Goal: Find specific page/section: Find specific page/section

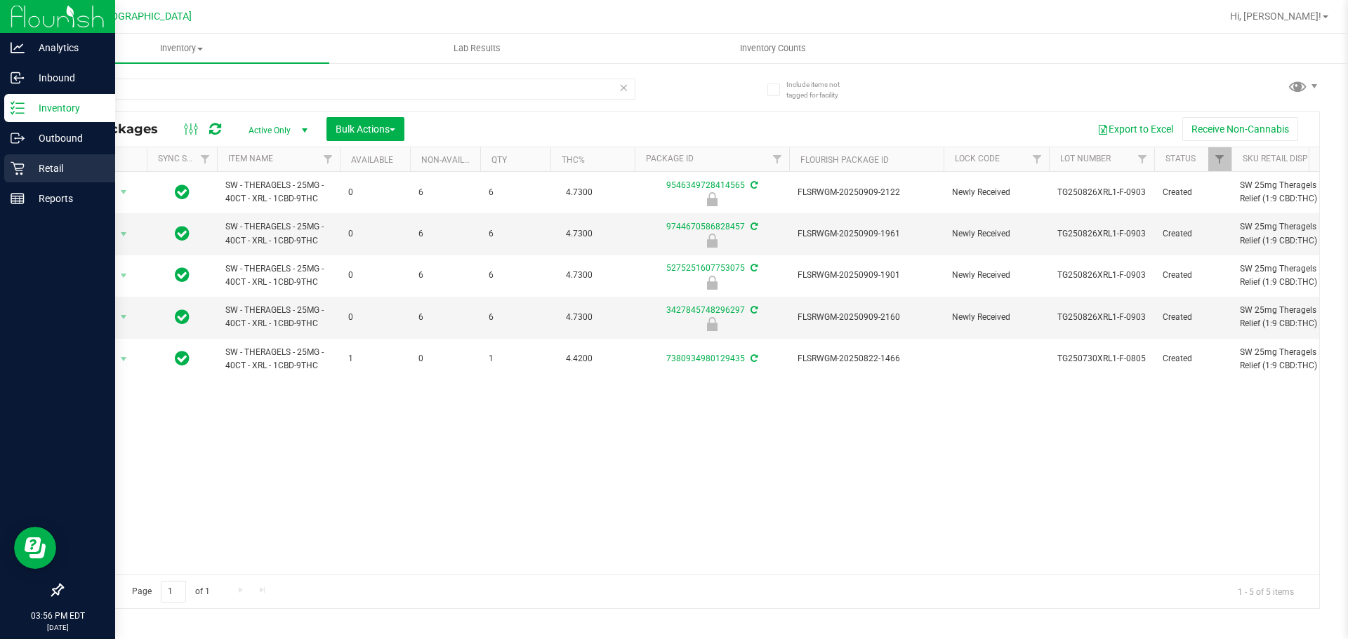
click at [38, 173] on p "Retail" at bounding box center [67, 168] width 84 height 17
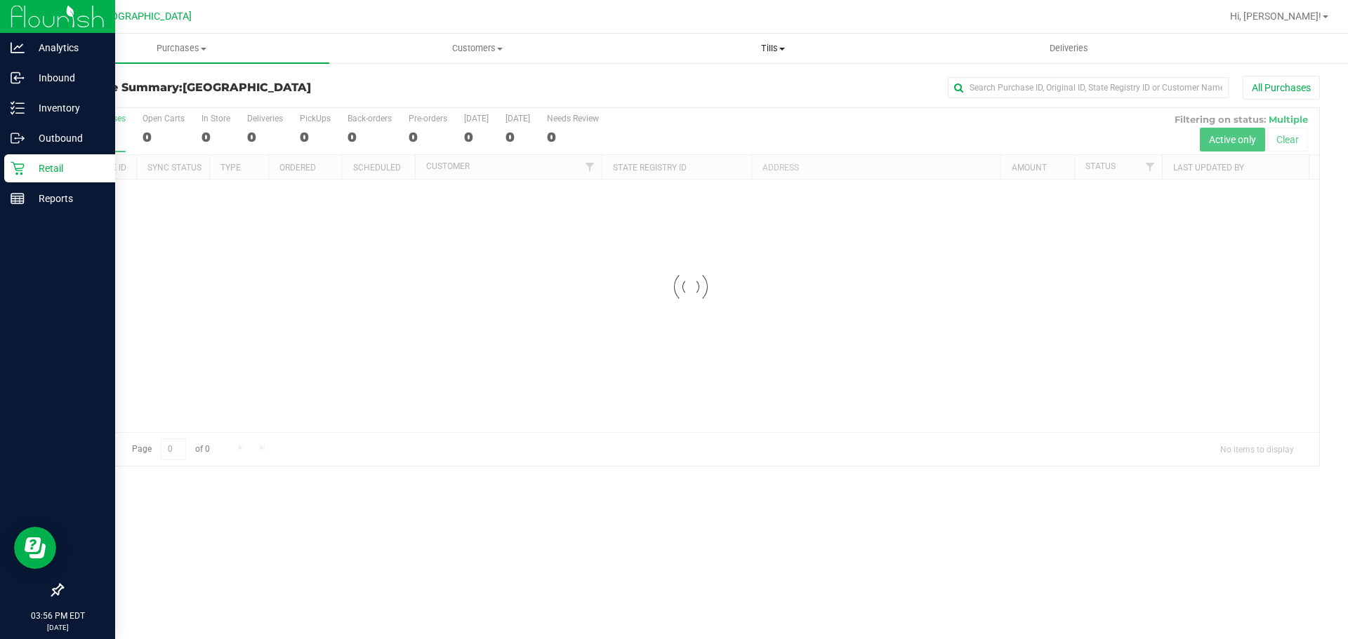
click at [771, 48] on span "Tills" at bounding box center [772, 48] width 294 height 13
click at [738, 84] on li "Manage tills" at bounding box center [773, 85] width 296 height 17
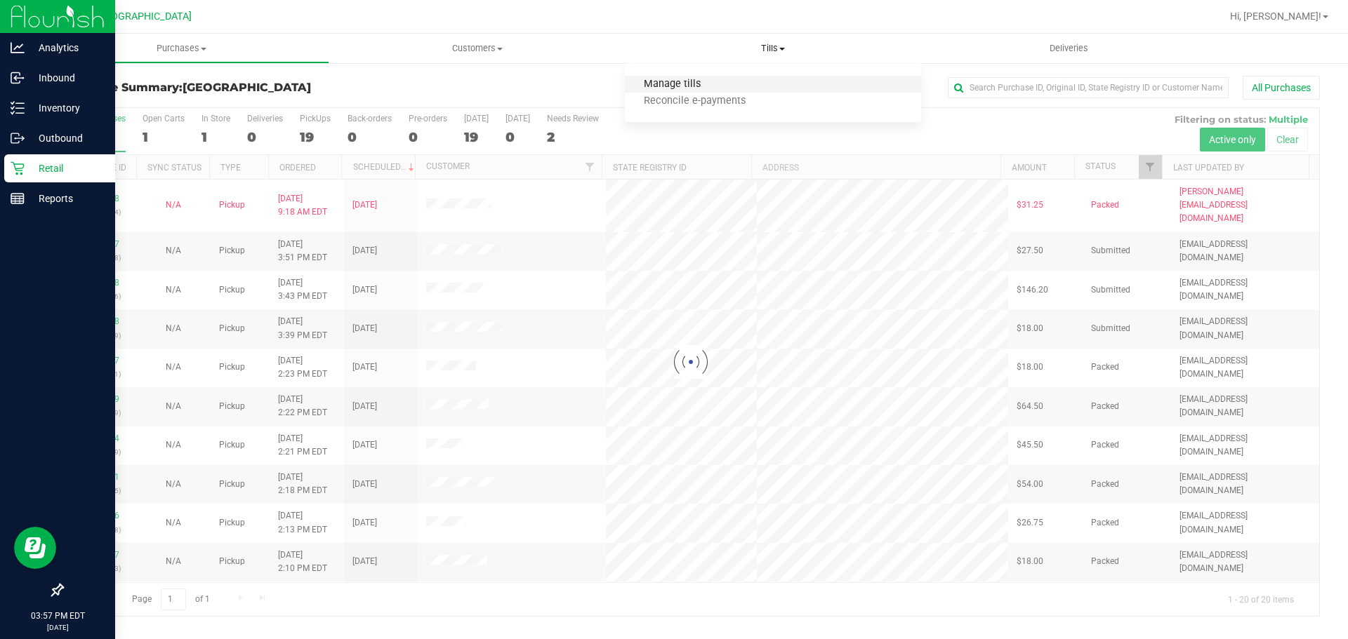
click at [692, 79] on span "Manage tills" at bounding box center [672, 85] width 95 height 12
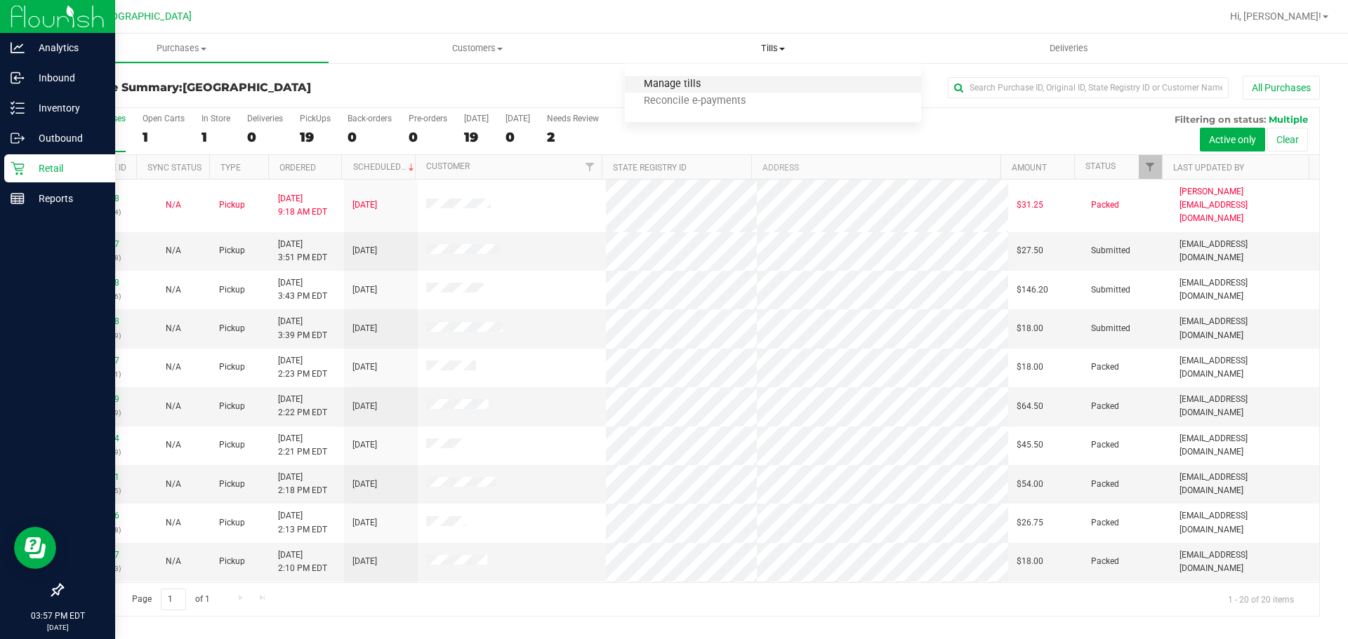
click at [695, 81] on span "Manage tills" at bounding box center [672, 85] width 95 height 12
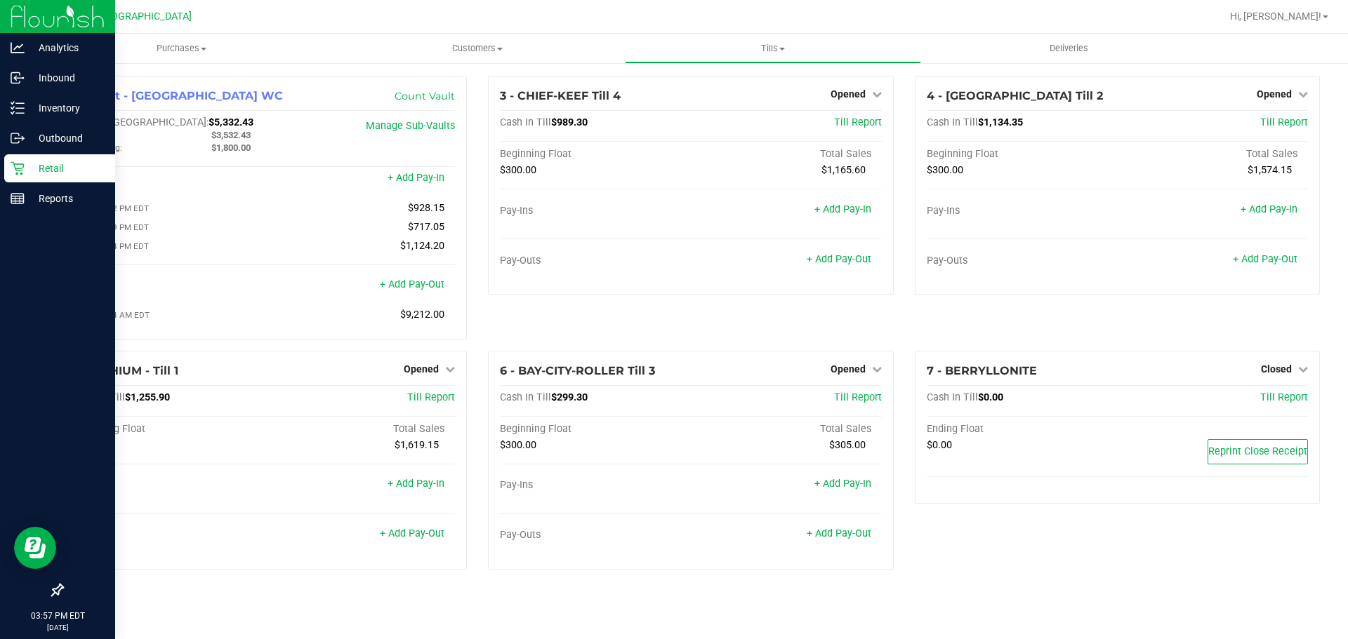
click at [37, 164] on p "Retail" at bounding box center [67, 168] width 84 height 17
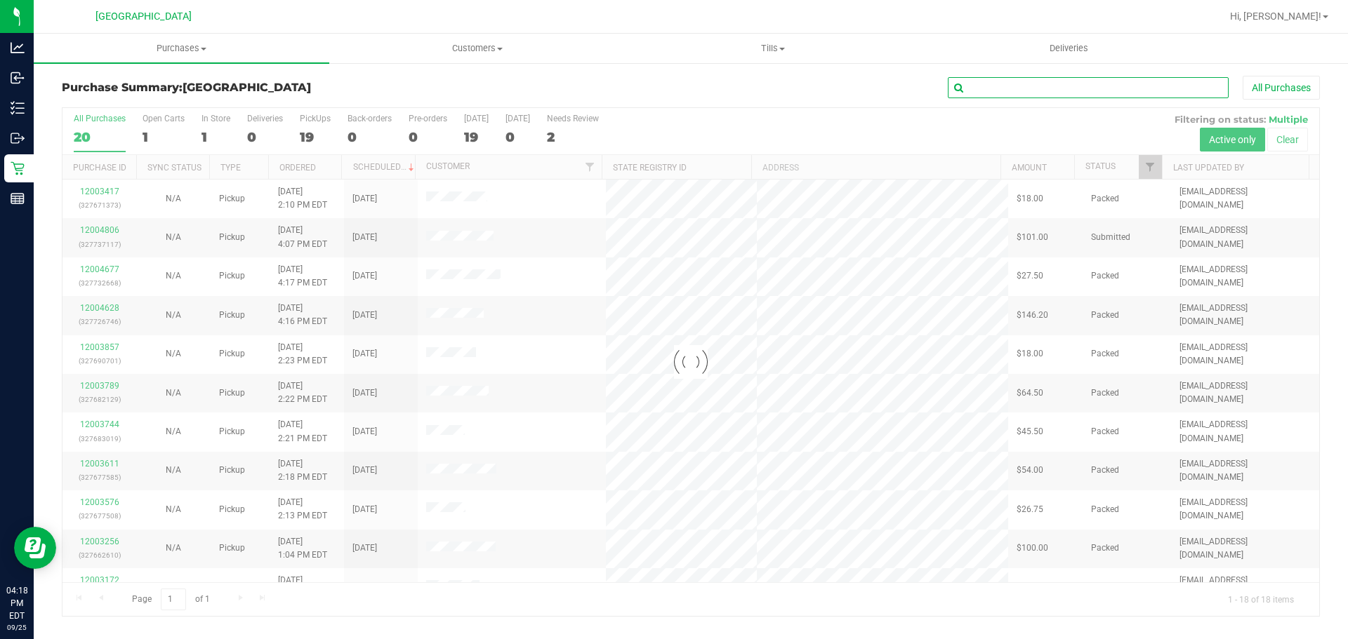
click at [1003, 79] on input "text" at bounding box center [1088, 87] width 281 height 21
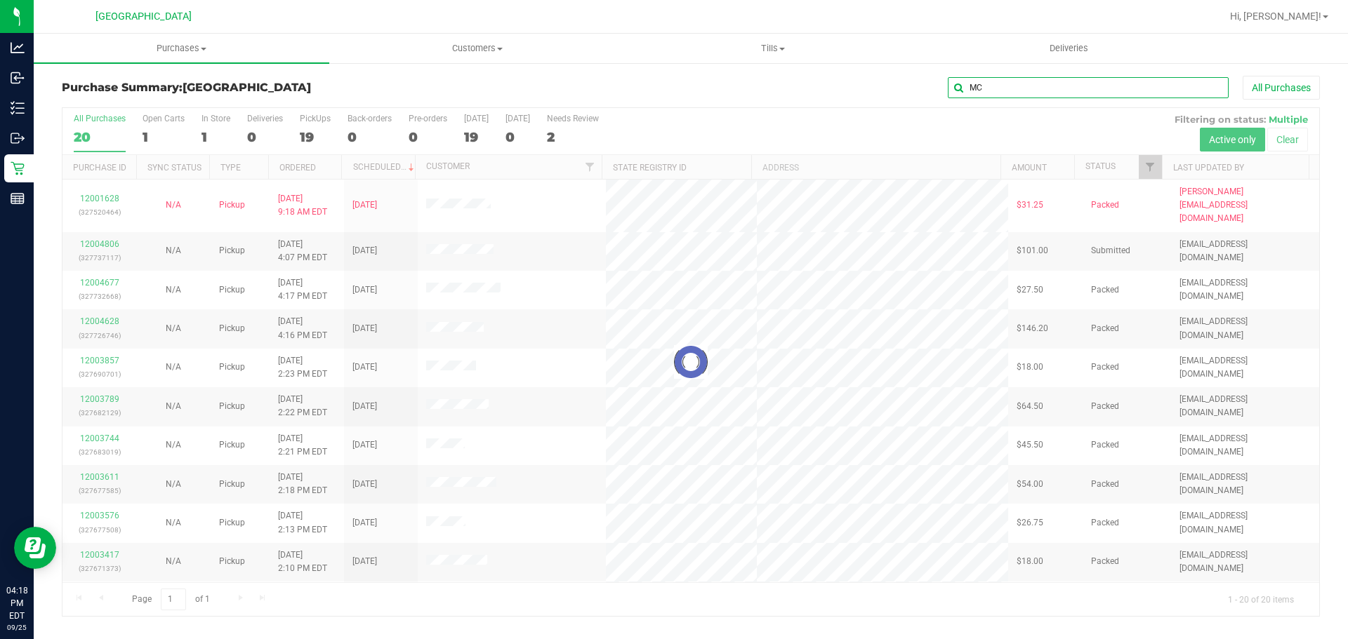
type input "MC"
click at [1262, 602] on div at bounding box center [690, 362] width 1257 height 508
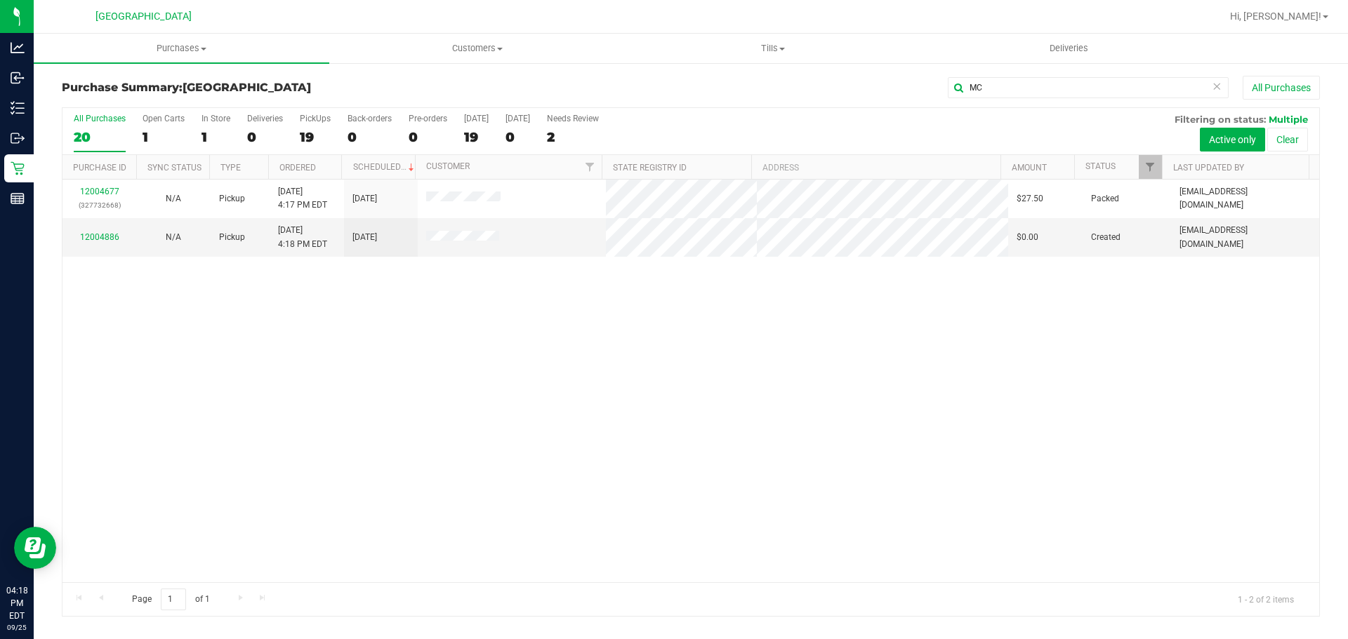
click at [731, 354] on div "12004677 (327732668) N/A Pickup [DATE] 4:17 PM EDT 9/25/2025 $27.50 Packed [EMA…" at bounding box center [690, 381] width 1257 height 403
click at [696, 345] on div "12004677 (327732668) N/A Pickup [DATE] 4:17 PM EDT 9/25/2025 $27.50 Packed [EMA…" at bounding box center [690, 381] width 1257 height 403
click at [703, 334] on div "12004677 (327732668) N/A Pickup [DATE] 4:17 PM EDT 9/25/2025 $27.50 Packed [EMA…" at bounding box center [690, 381] width 1257 height 403
click at [493, 359] on div "12004677 (327732668) N/A Pickup [DATE] 4:17 PM EDT 9/25/2025 $27.50 Packed [EMA…" at bounding box center [690, 381] width 1257 height 403
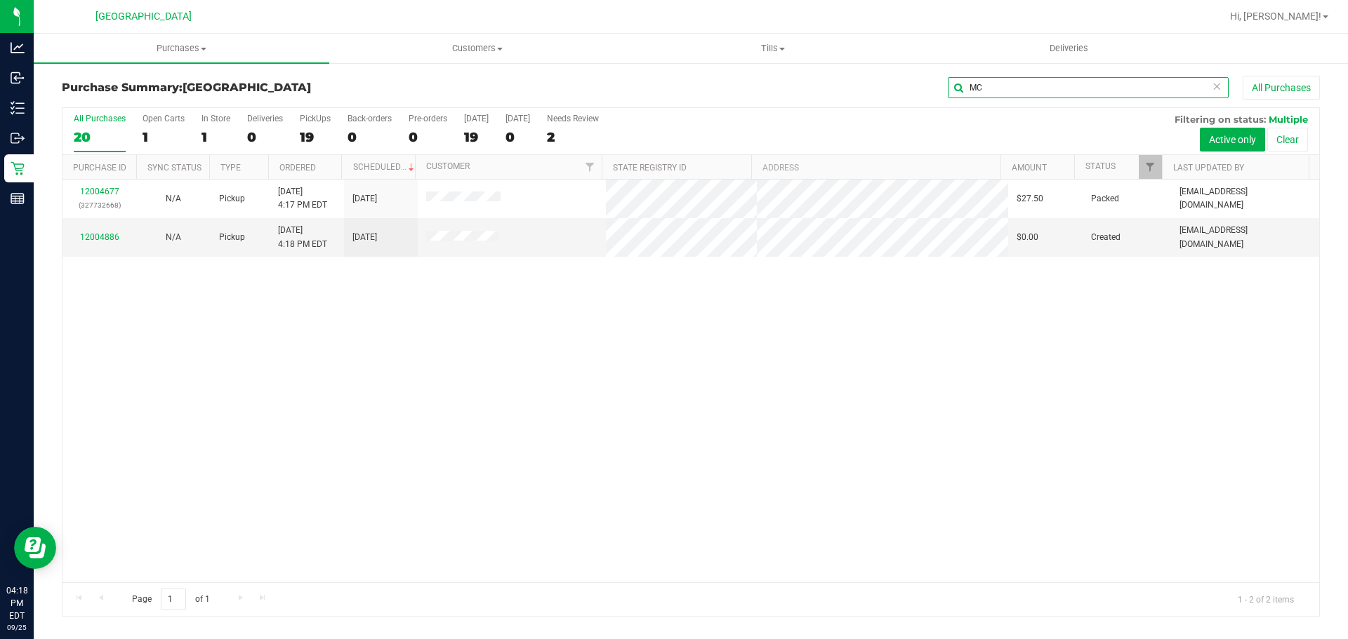
drag, startPoint x: 997, startPoint y: 93, endPoint x: 875, endPoint y: 91, distance: 121.5
click at [875, 91] on div "MC All Purchases" at bounding box center [900, 88] width 839 height 24
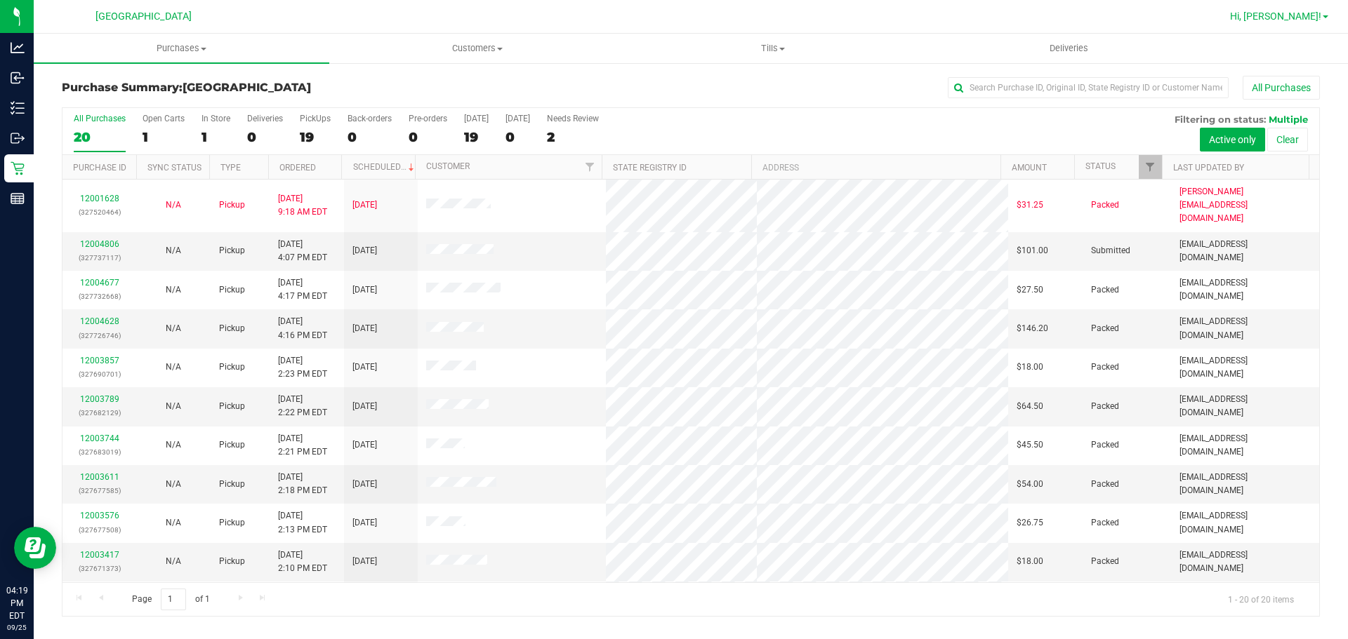
click at [1318, 15] on span "Hi, [PERSON_NAME]!" at bounding box center [1275, 16] width 91 height 11
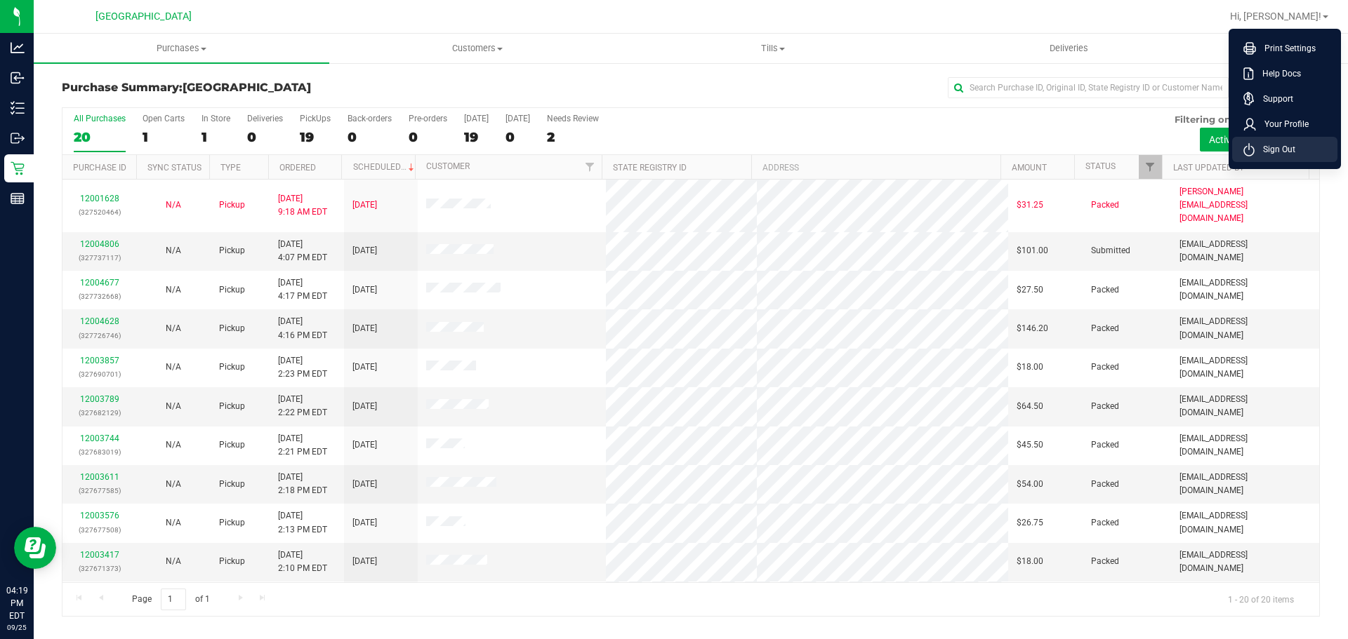
click at [1290, 142] on span "Sign Out" at bounding box center [1274, 149] width 41 height 14
